Goal: Task Accomplishment & Management: Manage account settings

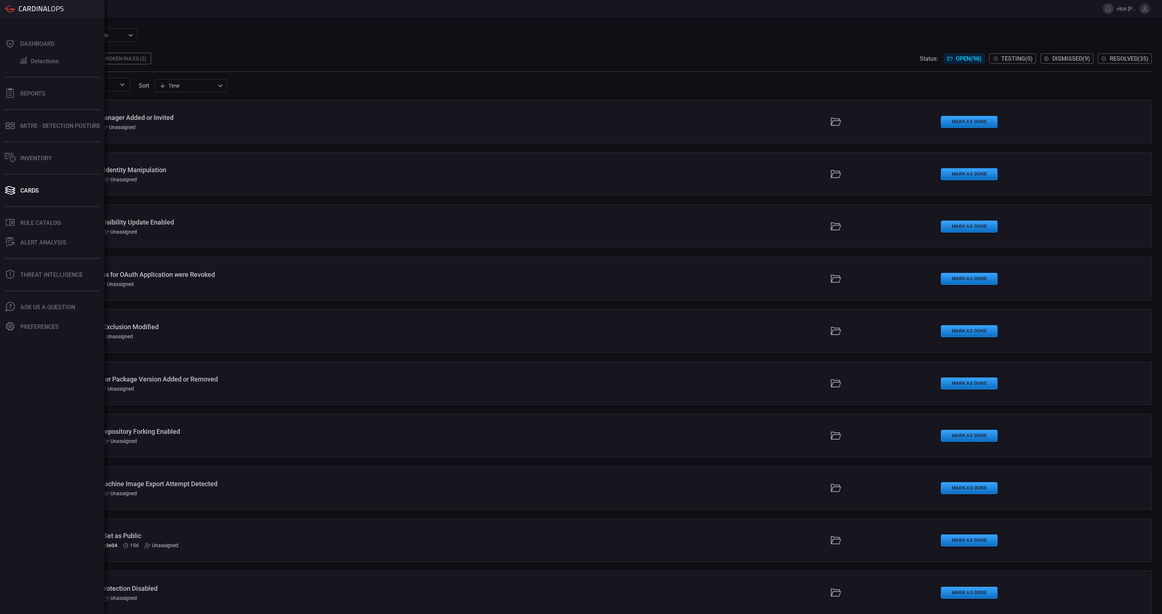
scroll to position [4575, 0]
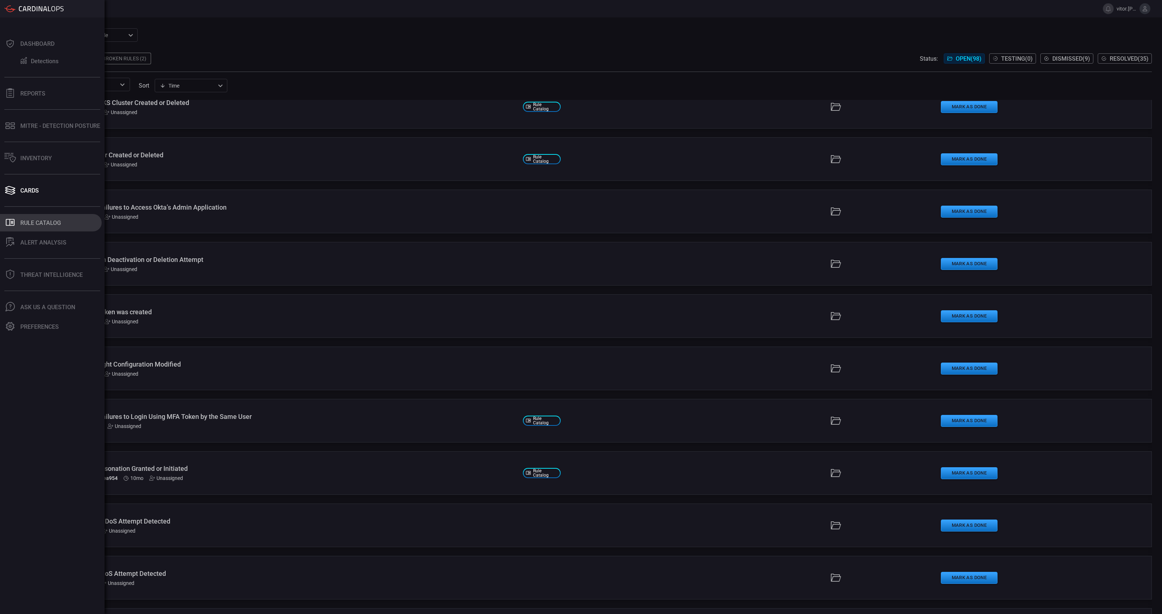
click at [34, 219] on button ".st0_rule_catalog_icon{fill: currentColor;} Rule Catalog" at bounding box center [51, 222] width 102 height 17
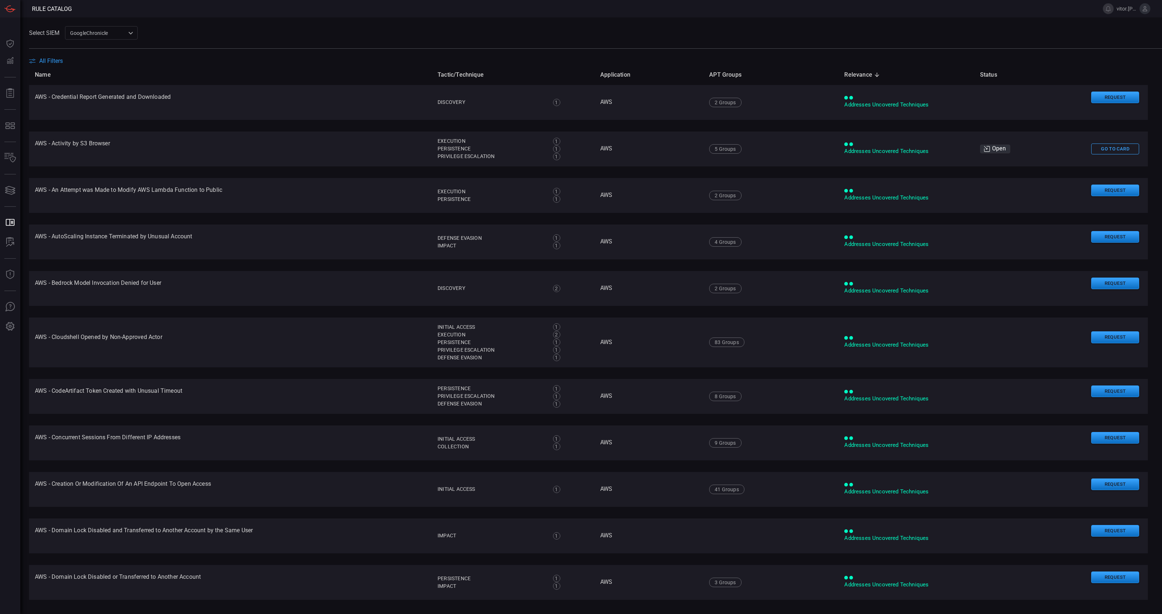
click at [37, 61] on button "All Filters" at bounding box center [46, 60] width 34 height 7
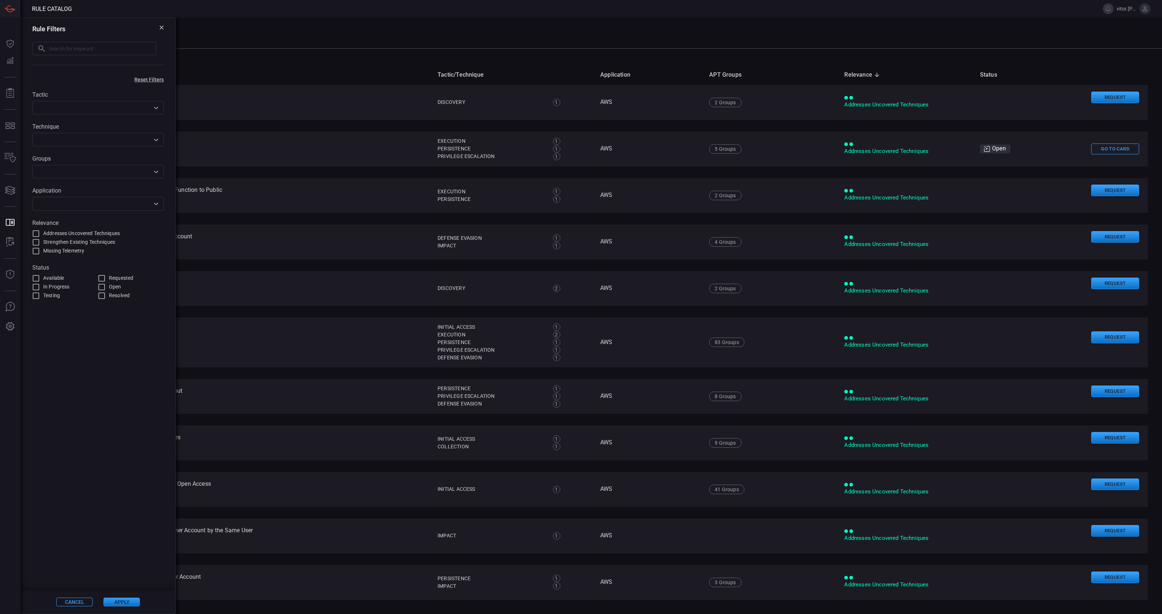
click at [71, 203] on input "text" at bounding box center [92, 203] width 115 height 9
click at [142, 223] on div "Zsca ler" at bounding box center [95, 224] width 105 height 8
type input "zsca"
click at [130, 604] on button "Apply" at bounding box center [122, 602] width 36 height 9
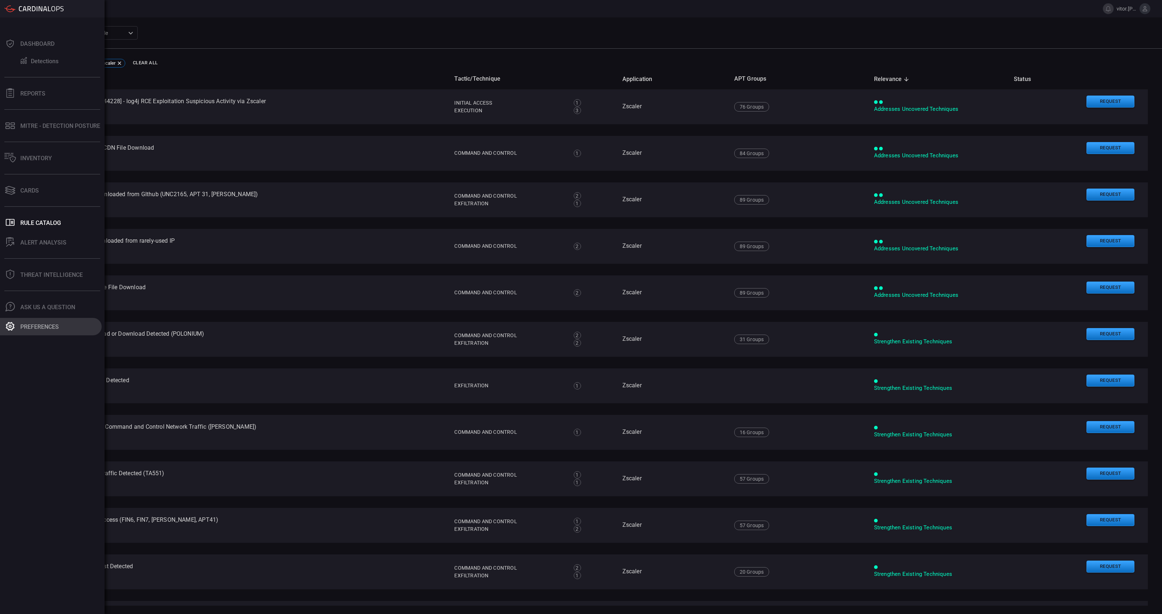
click at [12, 323] on icon at bounding box center [10, 326] width 9 height 9
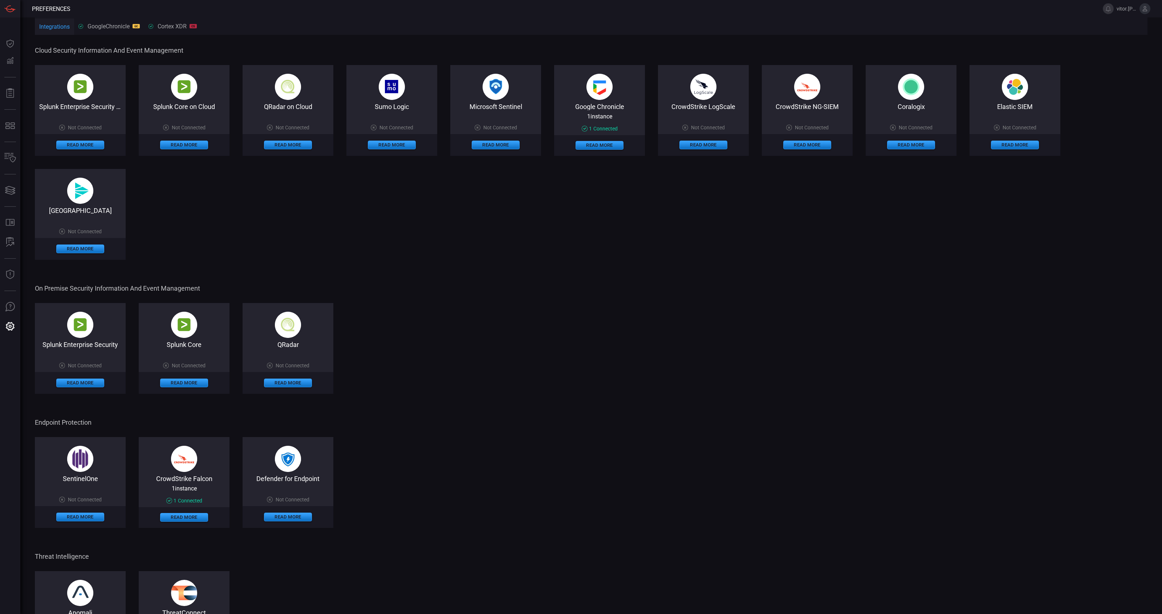
click at [495, 267] on div "Cloud Security Information and Event Management Splunk Enterprise Security on C…" at bounding box center [591, 354] width 1113 height 636
click at [121, 25] on div "GoogleChronicle GC Google Chronicle" at bounding box center [108, 26] width 61 height 7
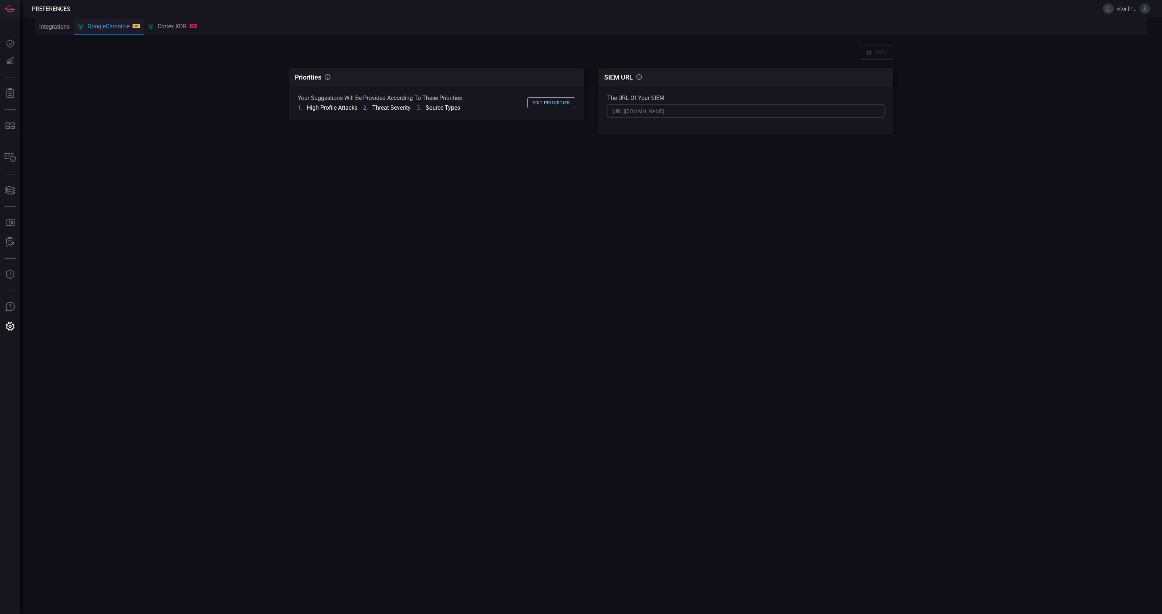
click at [545, 101] on button "Edit priorities" at bounding box center [551, 102] width 48 height 11
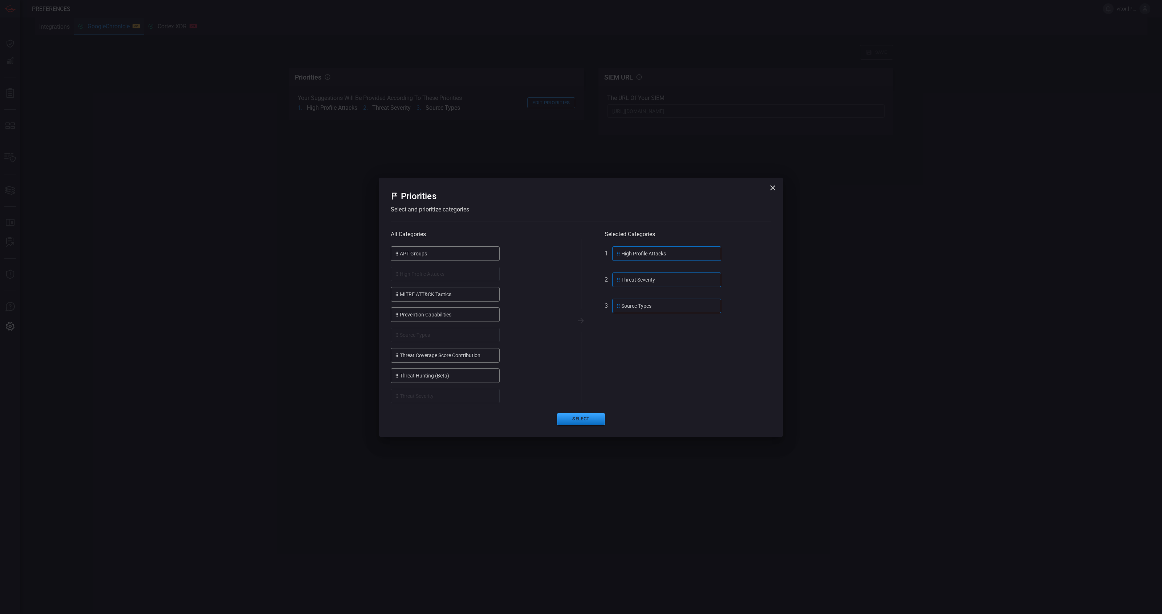
click at [515, 365] on ul "APT Groups High Profile Attacks MITRE ATT&CK Tactics Prevention Capabilities so…" at bounding box center [474, 324] width 167 height 157
click at [483, 256] on div "APT Groups" at bounding box center [445, 253] width 109 height 15
click at [518, 262] on ul "APT Groups High Profile Attacks MITRE ATT&CK Tactics Prevention Capabilities so…" at bounding box center [474, 324] width 167 height 157
click at [773, 191] on icon "button" at bounding box center [773, 187] width 9 height 9
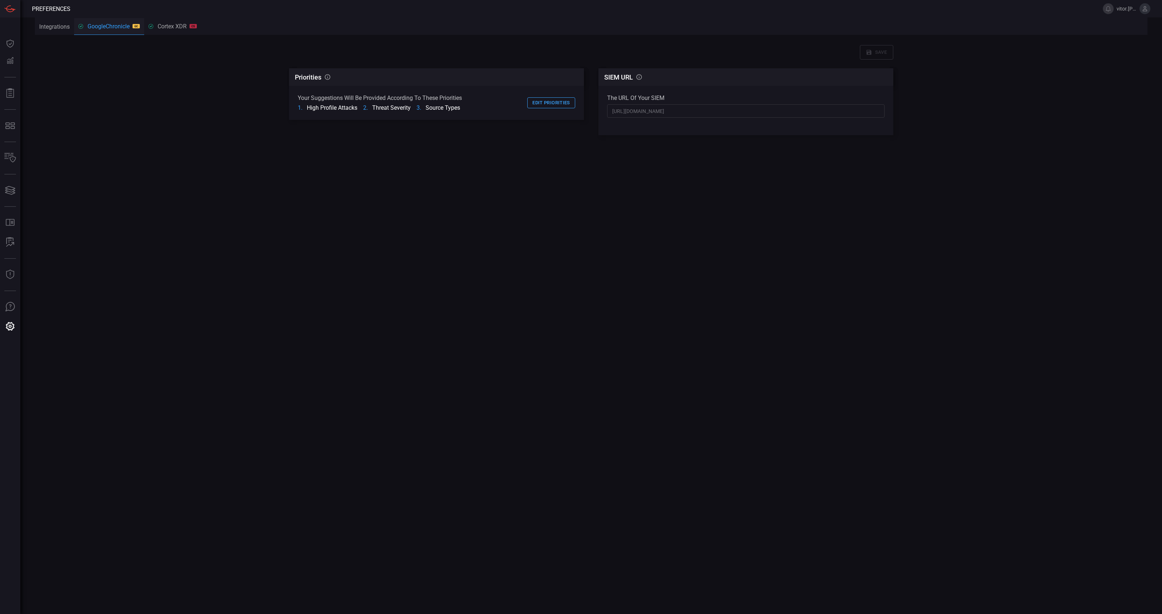
click at [693, 258] on main "Integrations GoogleChronicle GC Cortex XDR CS Save Priorities CardinalOps will …" at bounding box center [581, 315] width 1162 height 596
